Goal: Answer question/provide support: Share knowledge or assist other users

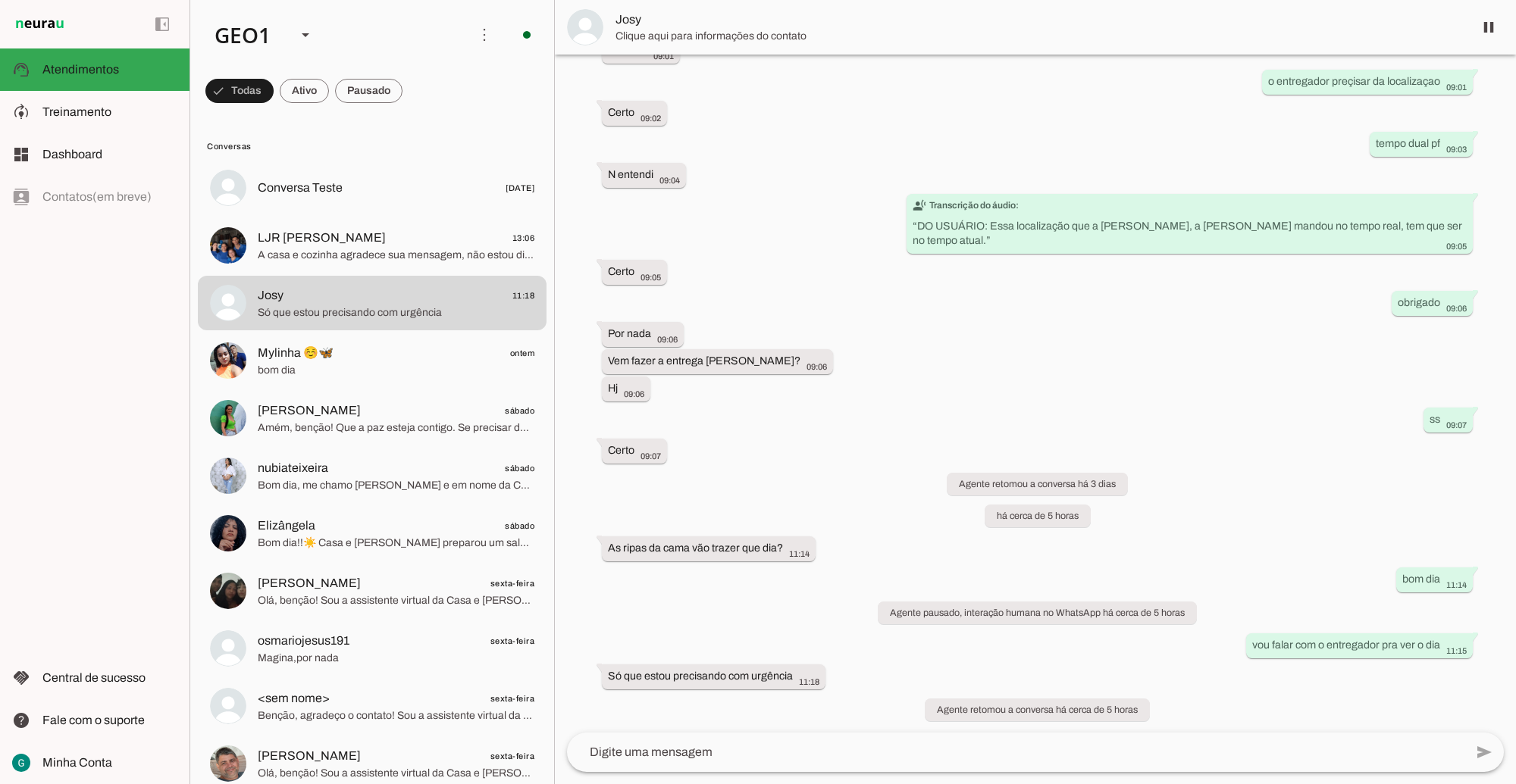
scroll to position [740, 0]
click at [357, 246] on span "LJR [PERSON_NAME]" at bounding box center [321, 238] width 128 height 18
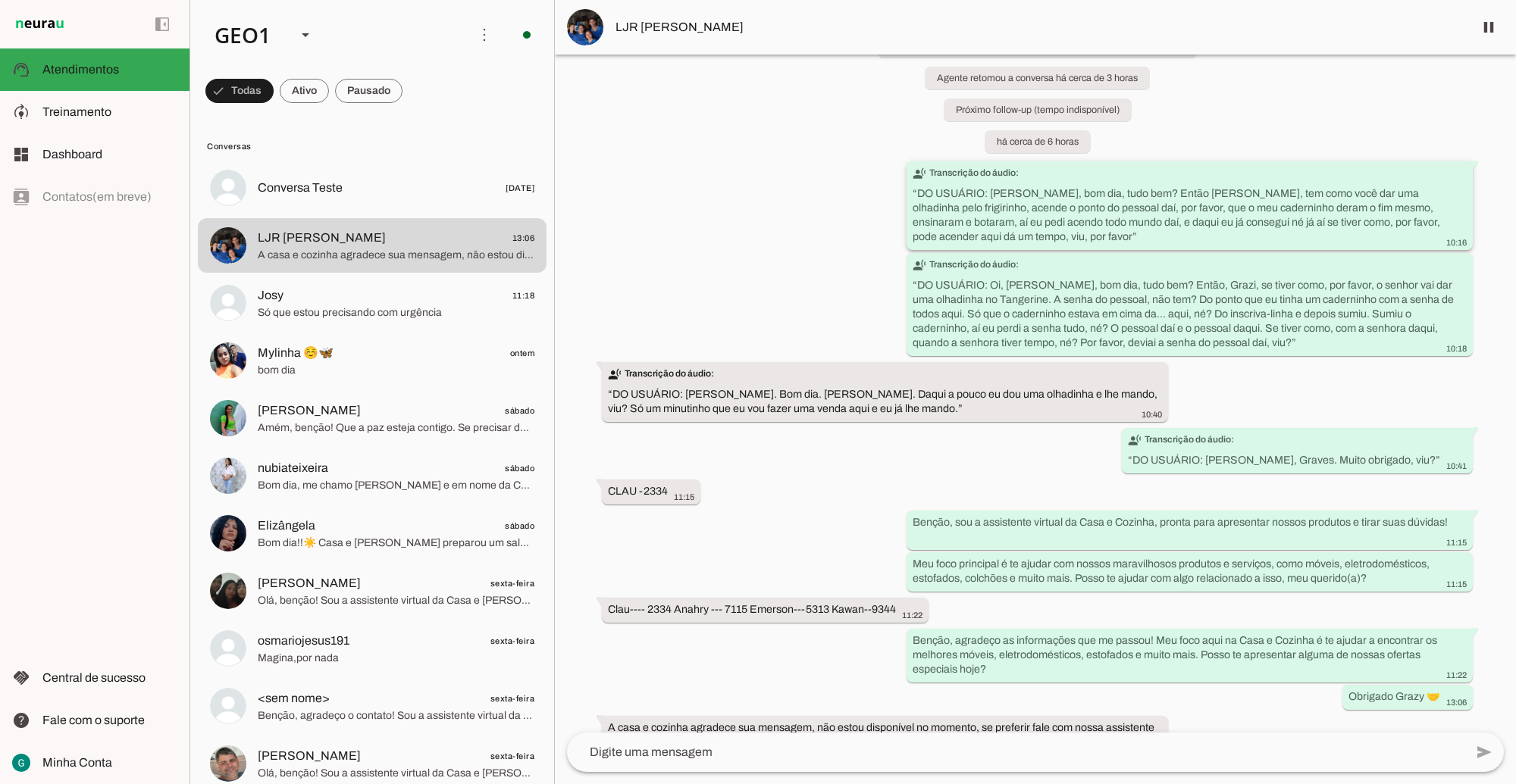
scroll to position [182, 0]
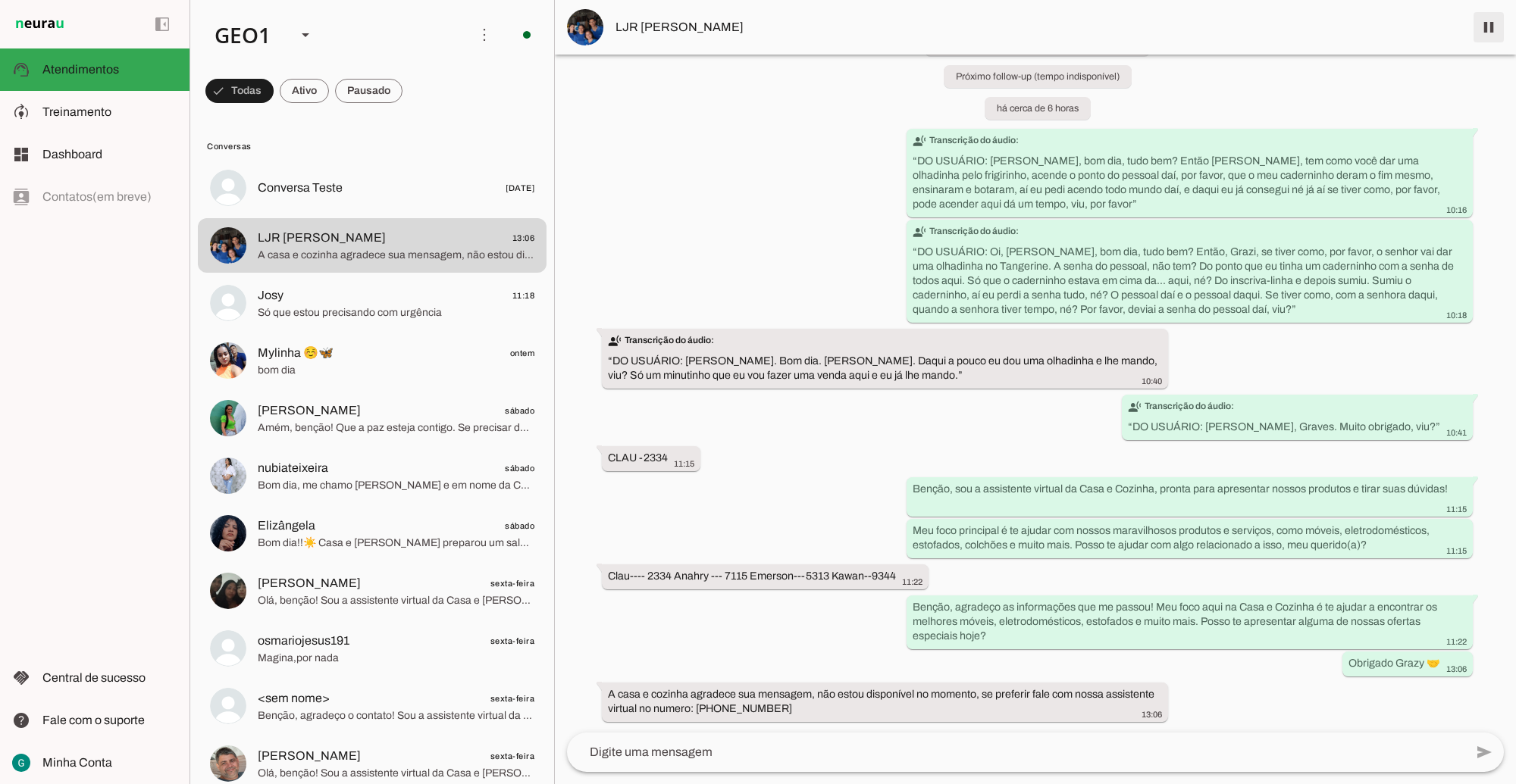
click at [1484, 28] on span at bounding box center [1489, 27] width 37 height 37
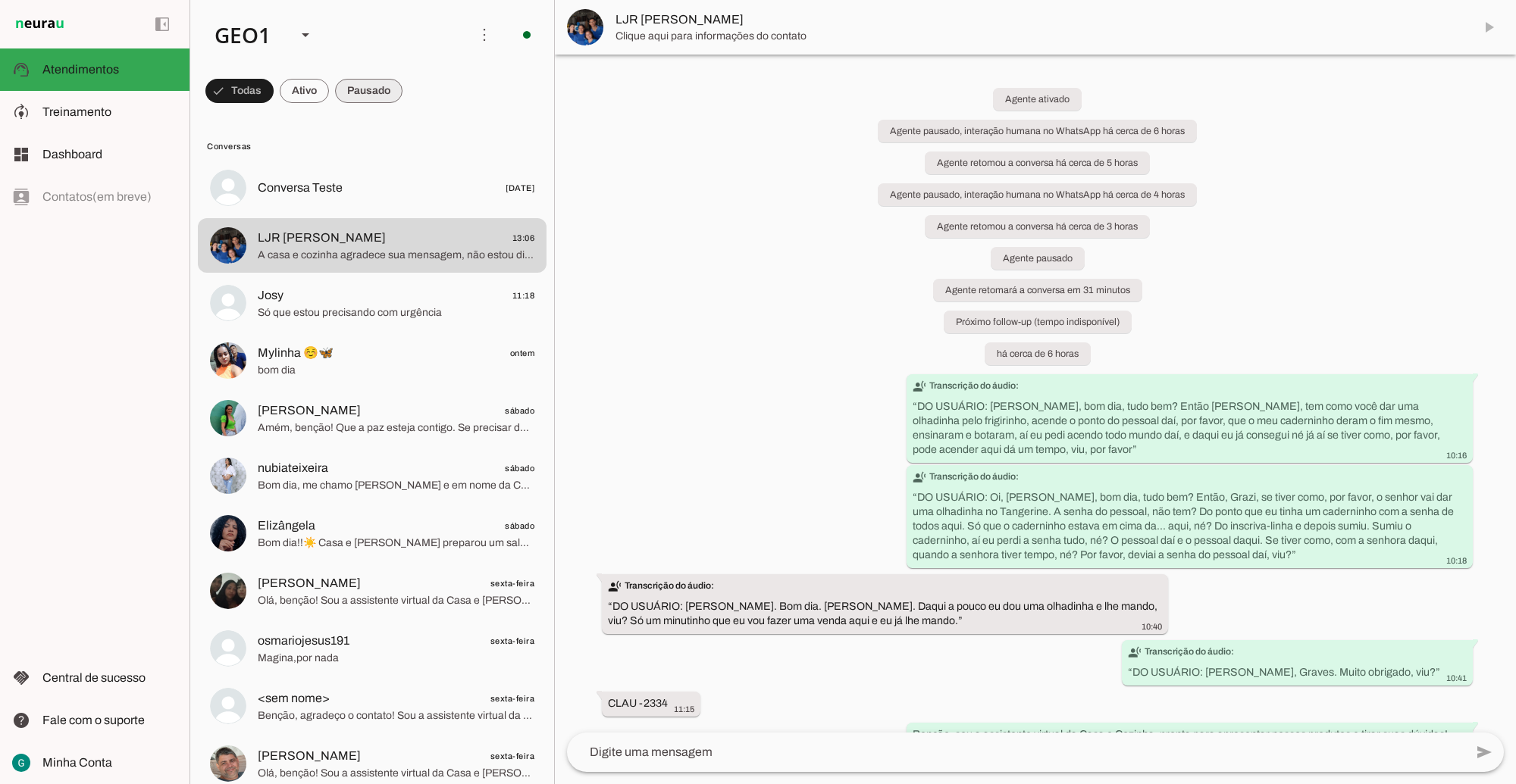
click at [274, 91] on span at bounding box center [239, 91] width 68 height 37
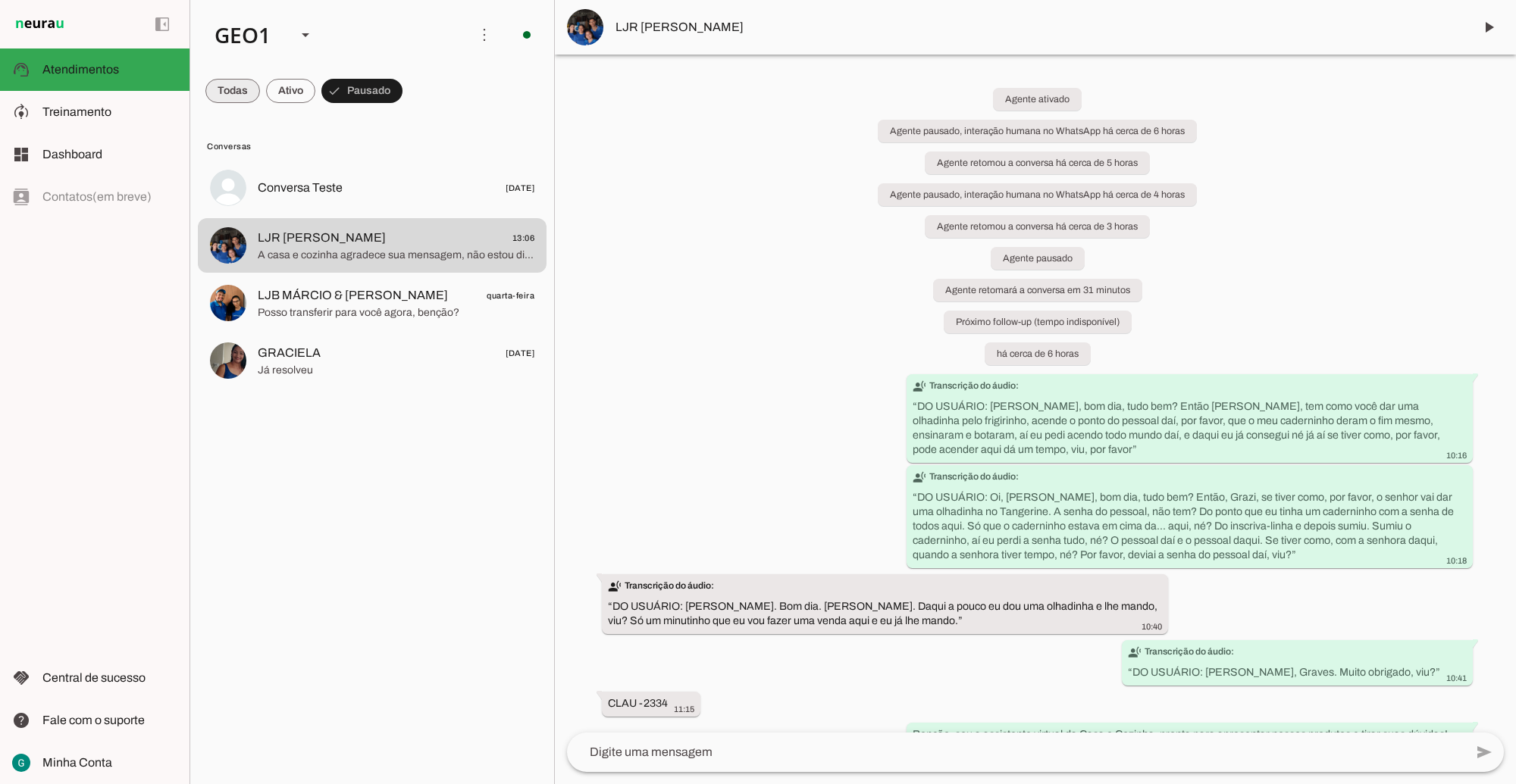
click at [238, 91] on span at bounding box center [233, 91] width 55 height 37
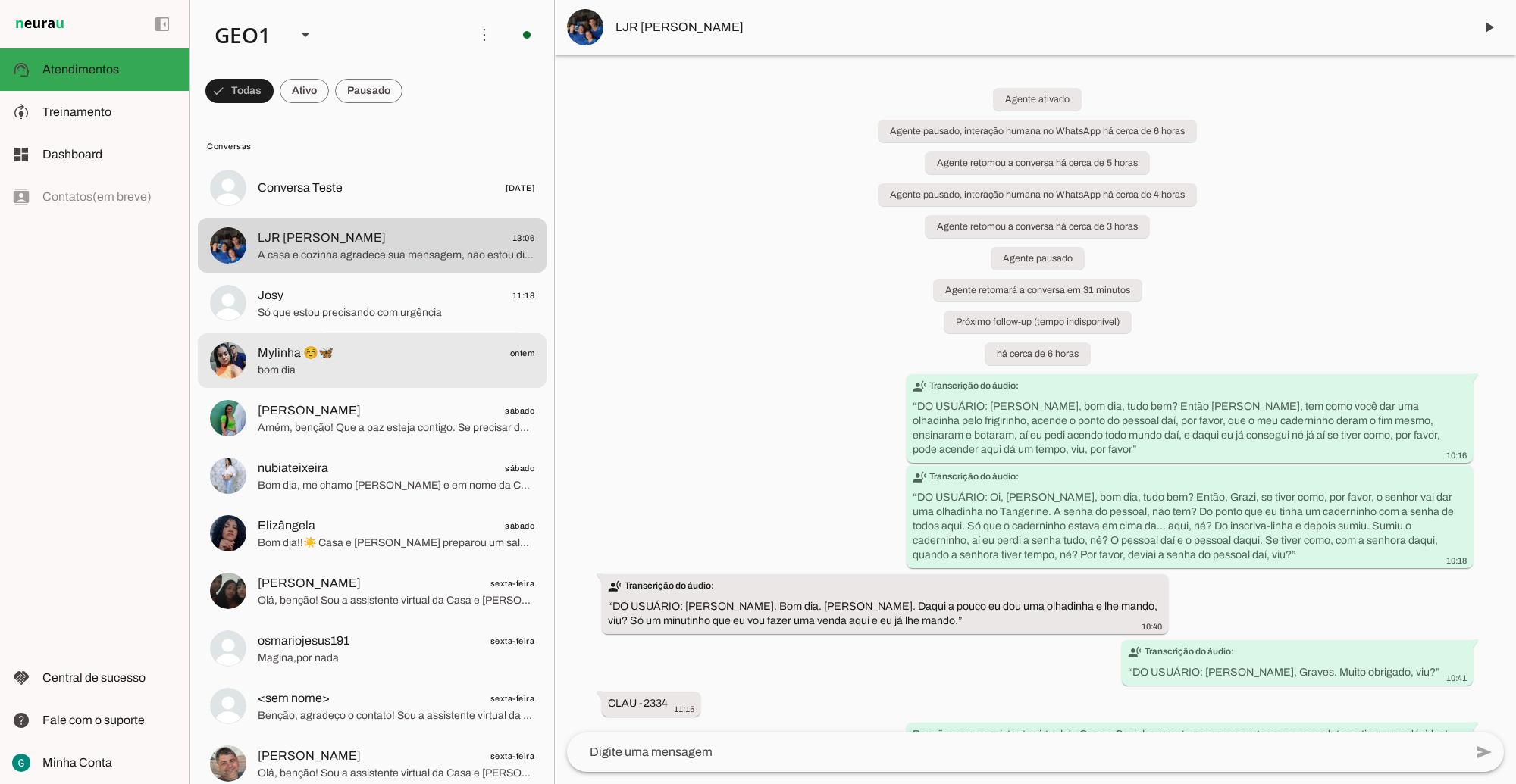
click at [374, 350] on span "Mylinha ☺️🦋 ontem" at bounding box center [395, 352] width 277 height 19
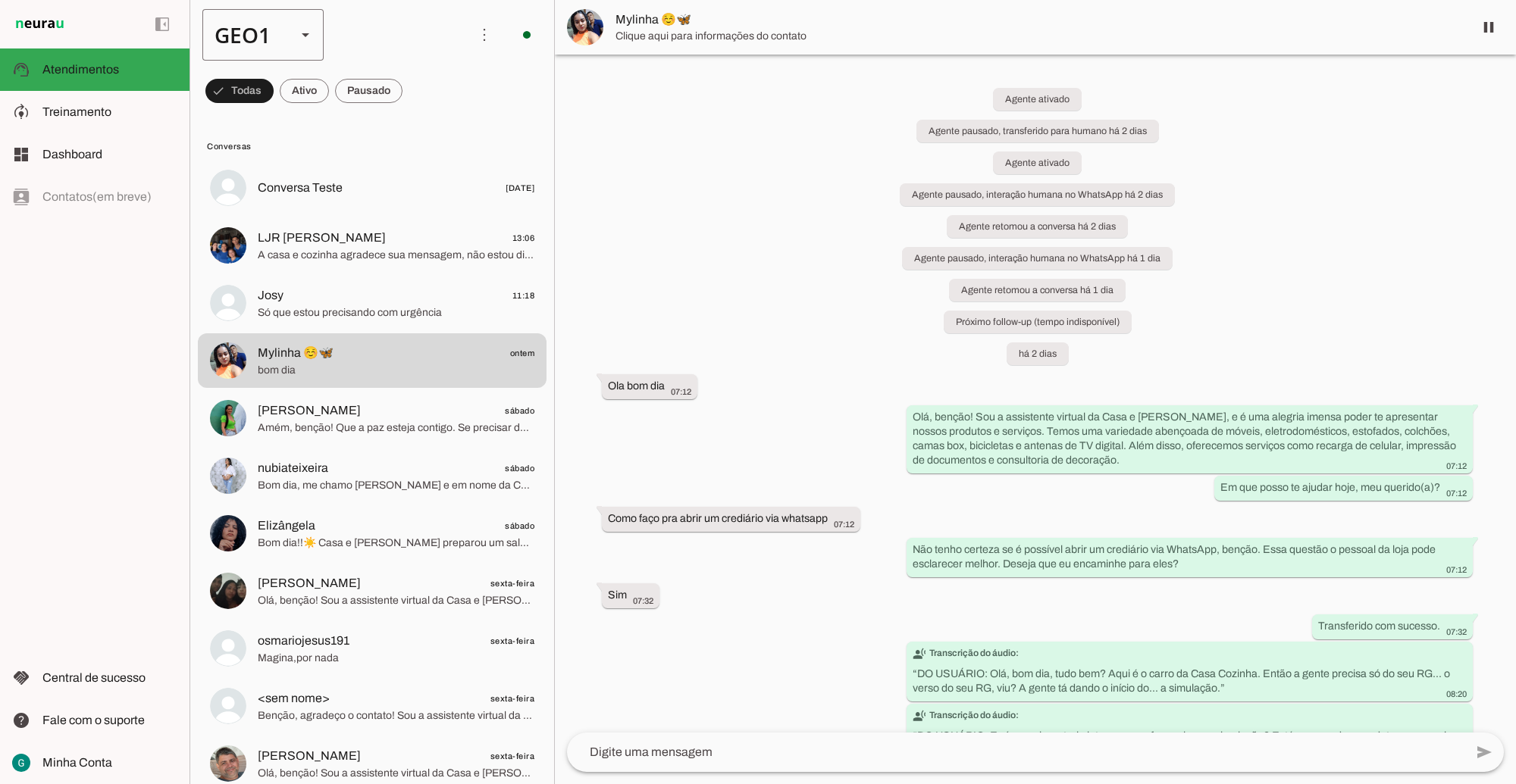
click at [284, 28] on div "GEO1" at bounding box center [244, 35] width 82 height 51
click at [405, 119] on md-item "GEO2" at bounding box center [465, 97] width 121 height 42
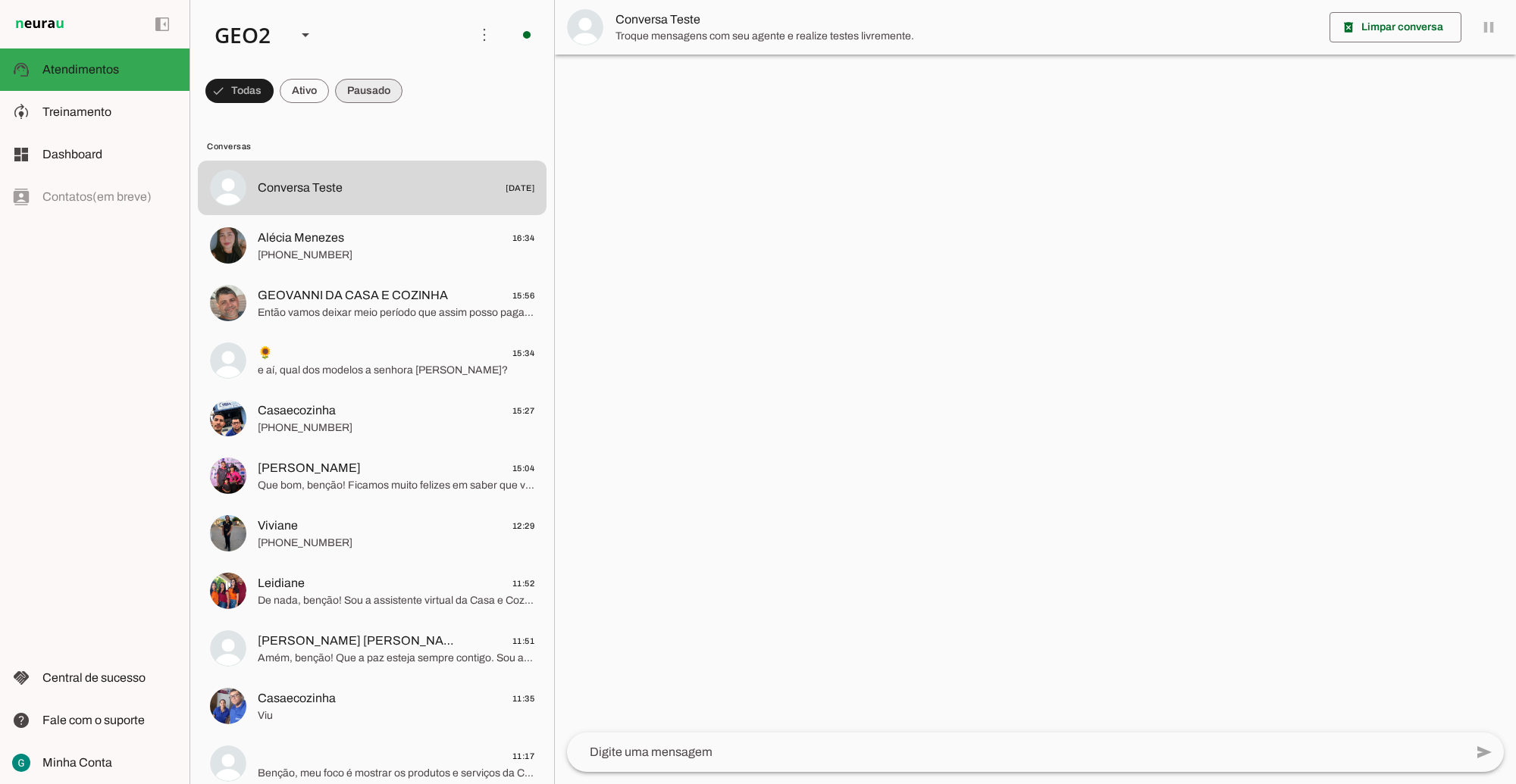
click at [274, 84] on span at bounding box center [239, 91] width 68 height 37
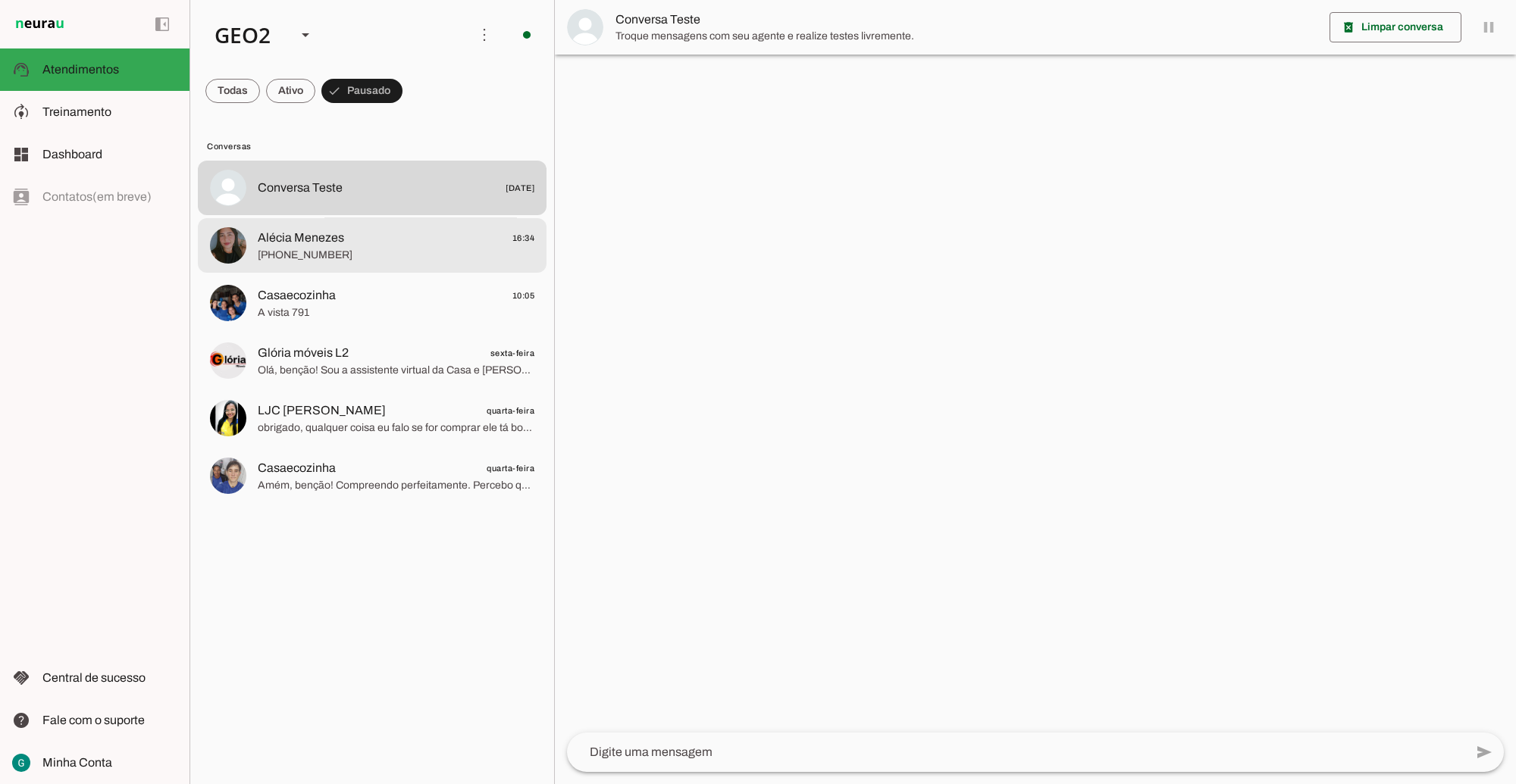
click at [284, 250] on span "[PHONE_NUMBER]" at bounding box center [395, 255] width 277 height 16
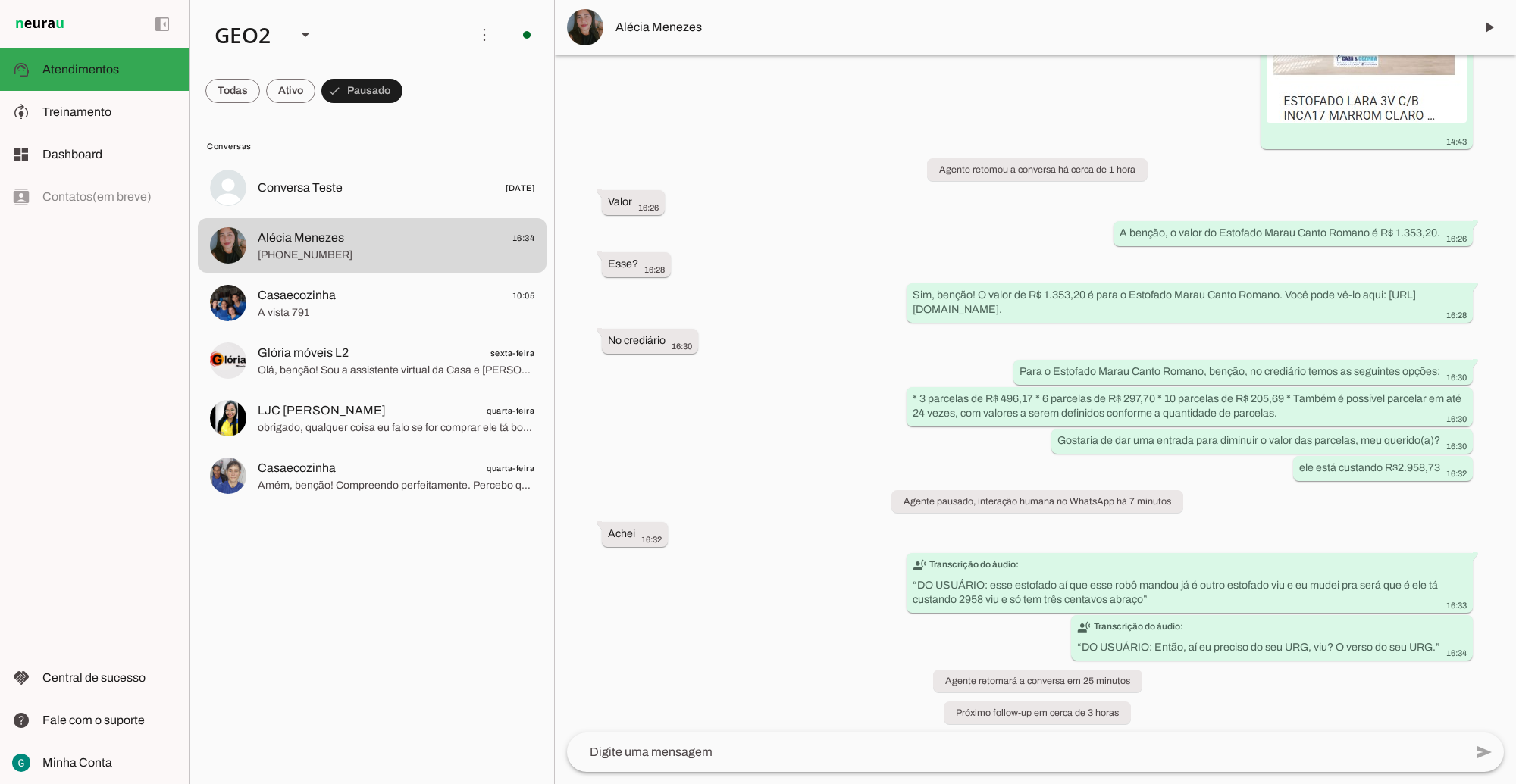
scroll to position [2691, 0]
